Goal: Information Seeking & Learning: Check status

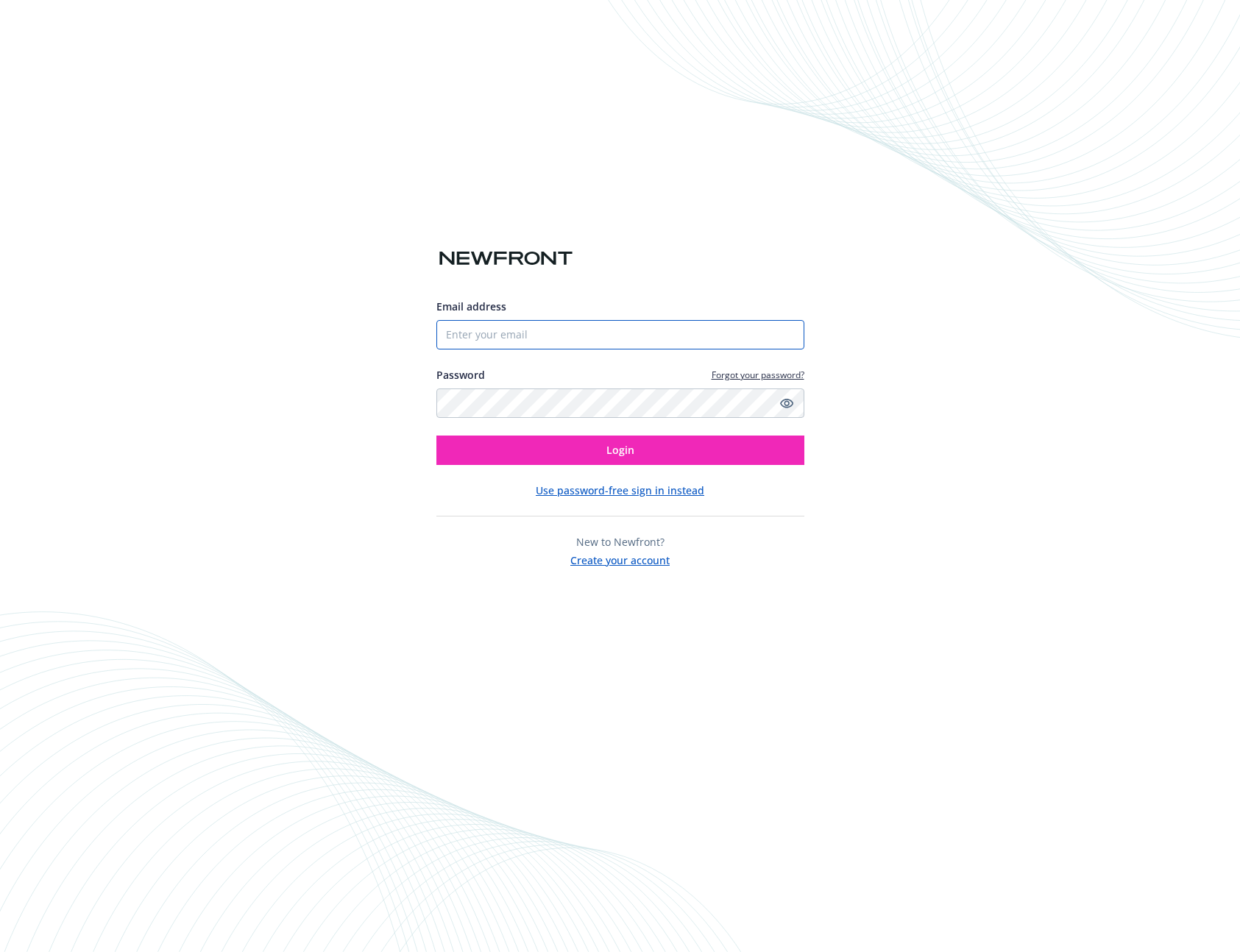
click at [524, 337] on input "Email address" at bounding box center [620, 334] width 368 height 29
click at [0, 951] on com-1password-button at bounding box center [0, 952] width 0 height 0
type input "[PERSON_NAME][EMAIL_ADDRESS][DOMAIN_NAME]"
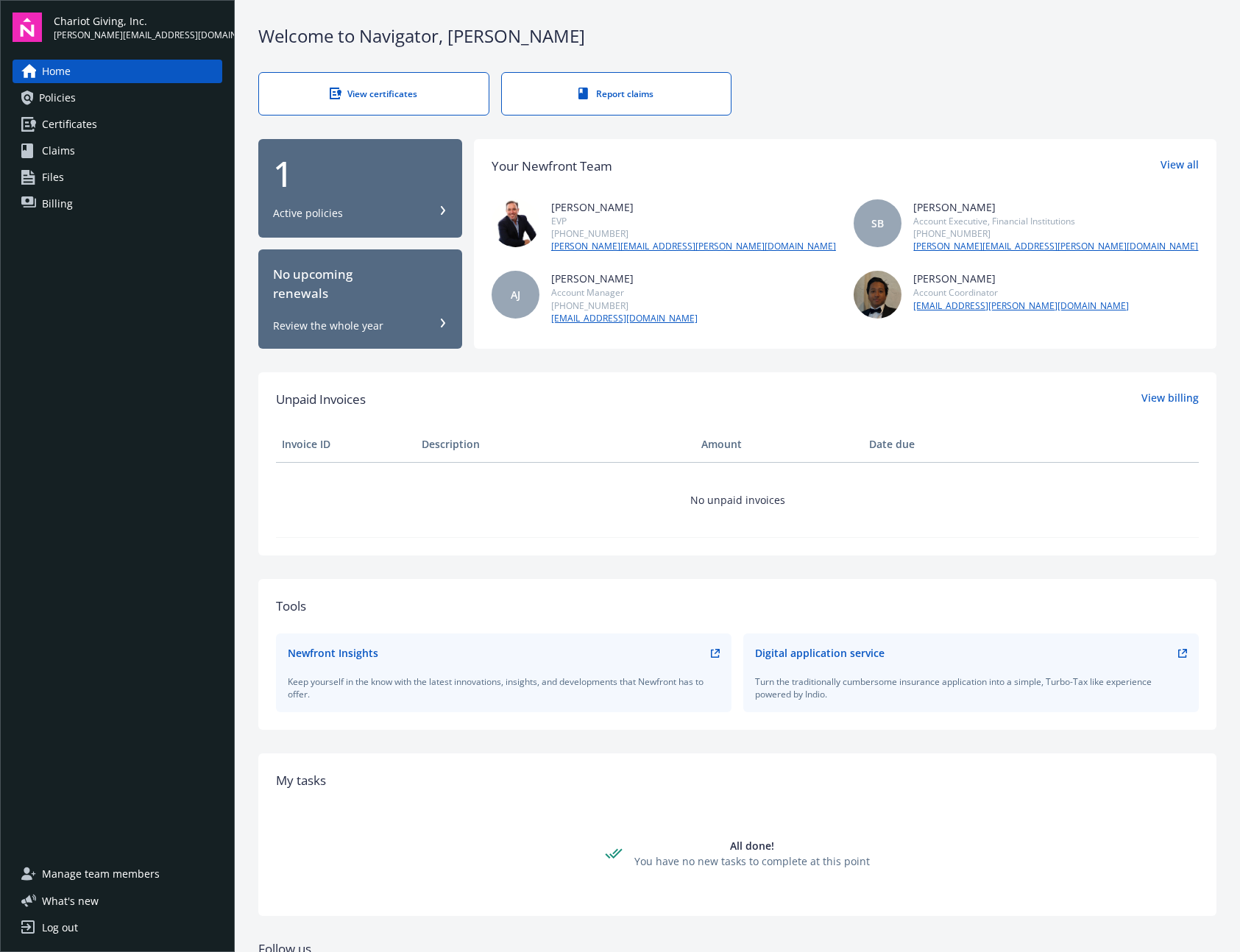
click at [369, 196] on div "1 Active policies" at bounding box center [360, 188] width 174 height 65
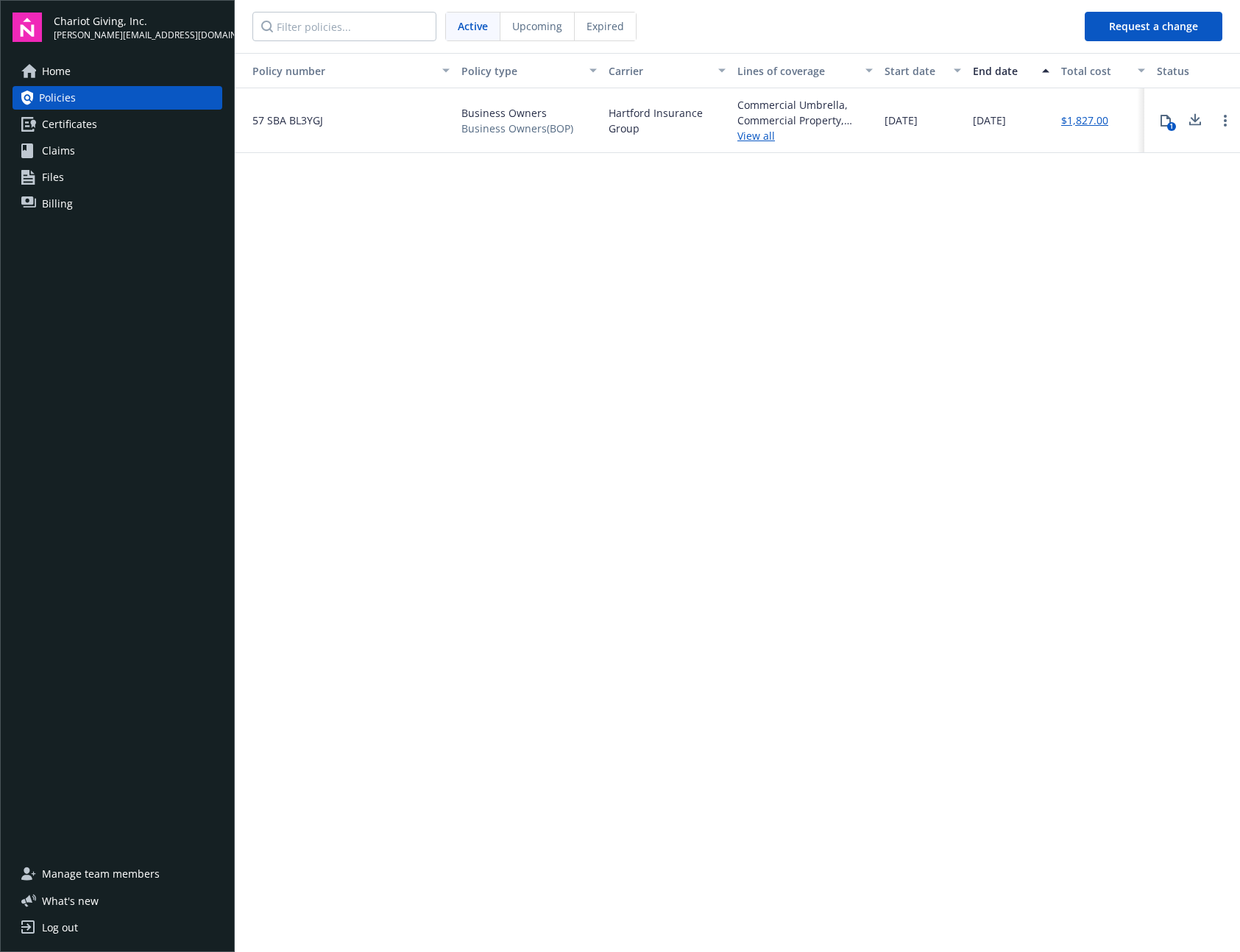
click at [546, 21] on span "Upcoming" at bounding box center [537, 26] width 50 height 15
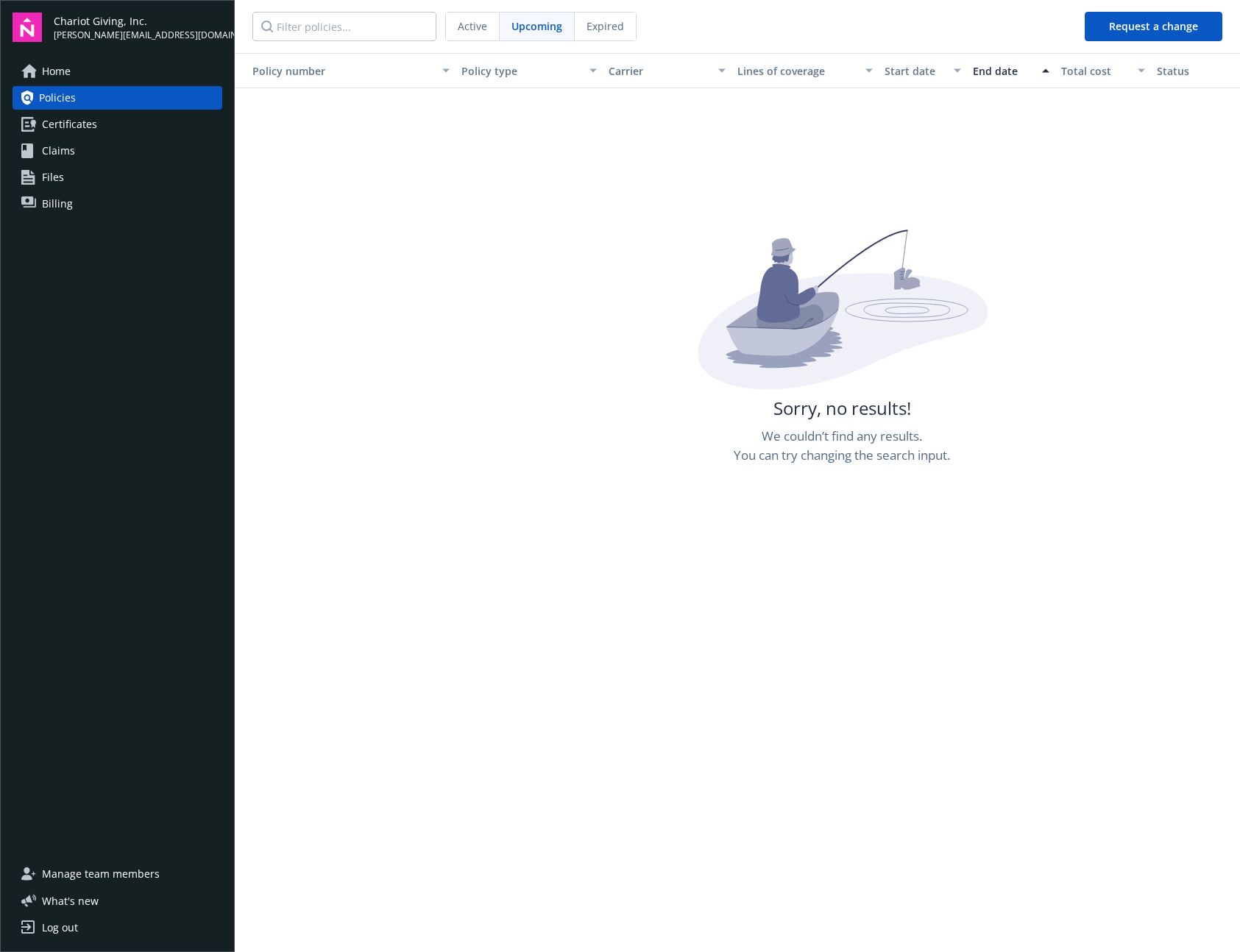
click at [602, 26] on span "Expired" at bounding box center [605, 26] width 37 height 15
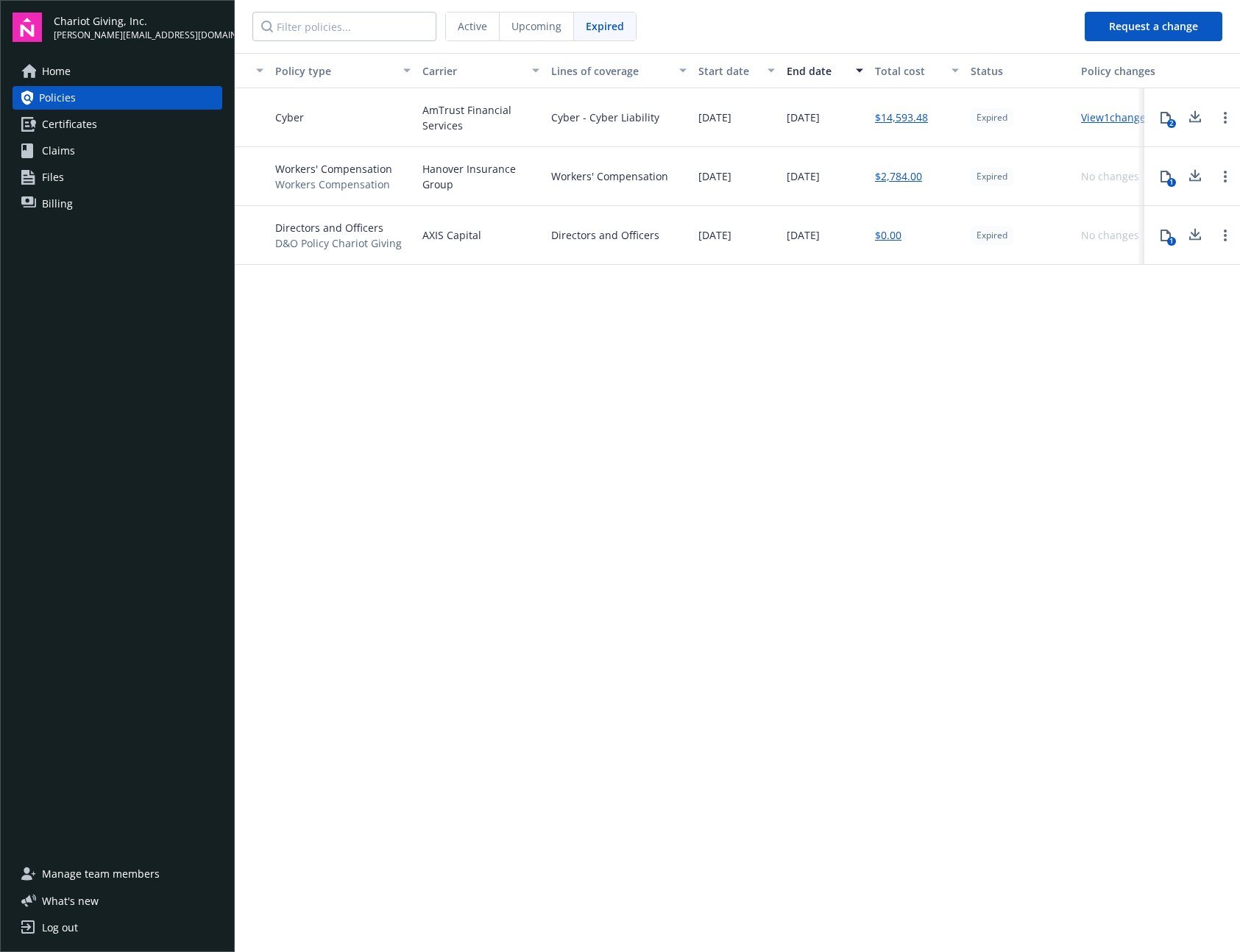
scroll to position [0, 179]
click at [897, 353] on div "Policy number Policy type Carrier Lines of coverage Start date End date Total c…" at bounding box center [737, 502] width 1005 height 897
drag, startPoint x: 948, startPoint y: 181, endPoint x: 878, endPoint y: 181, distance: 70.0
click at [878, 181] on div "$2,784.00" at bounding box center [924, 176] width 96 height 59
copy link "$2,784.00"
